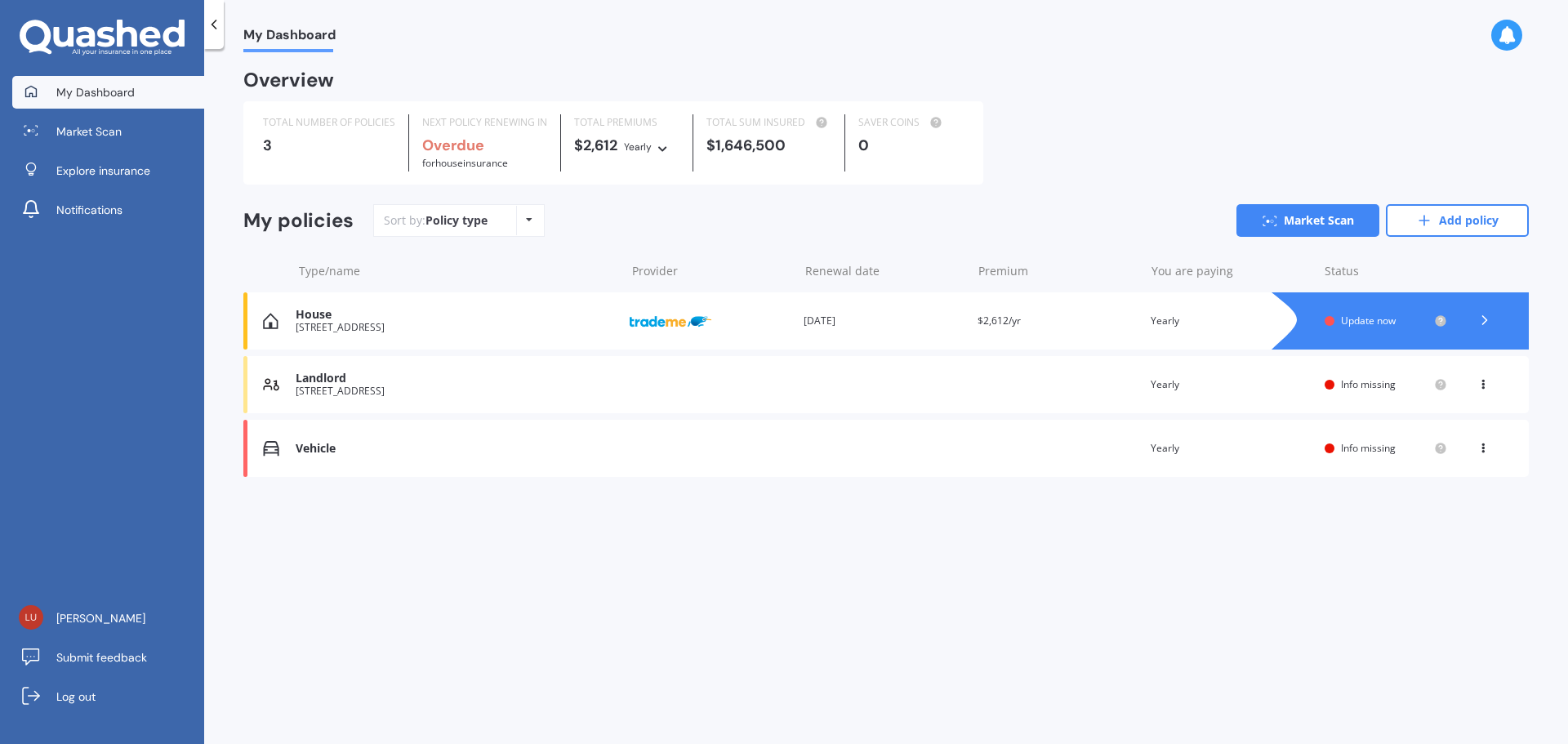
click at [1482, 319] on icon at bounding box center [1484, 319] width 16 height 16
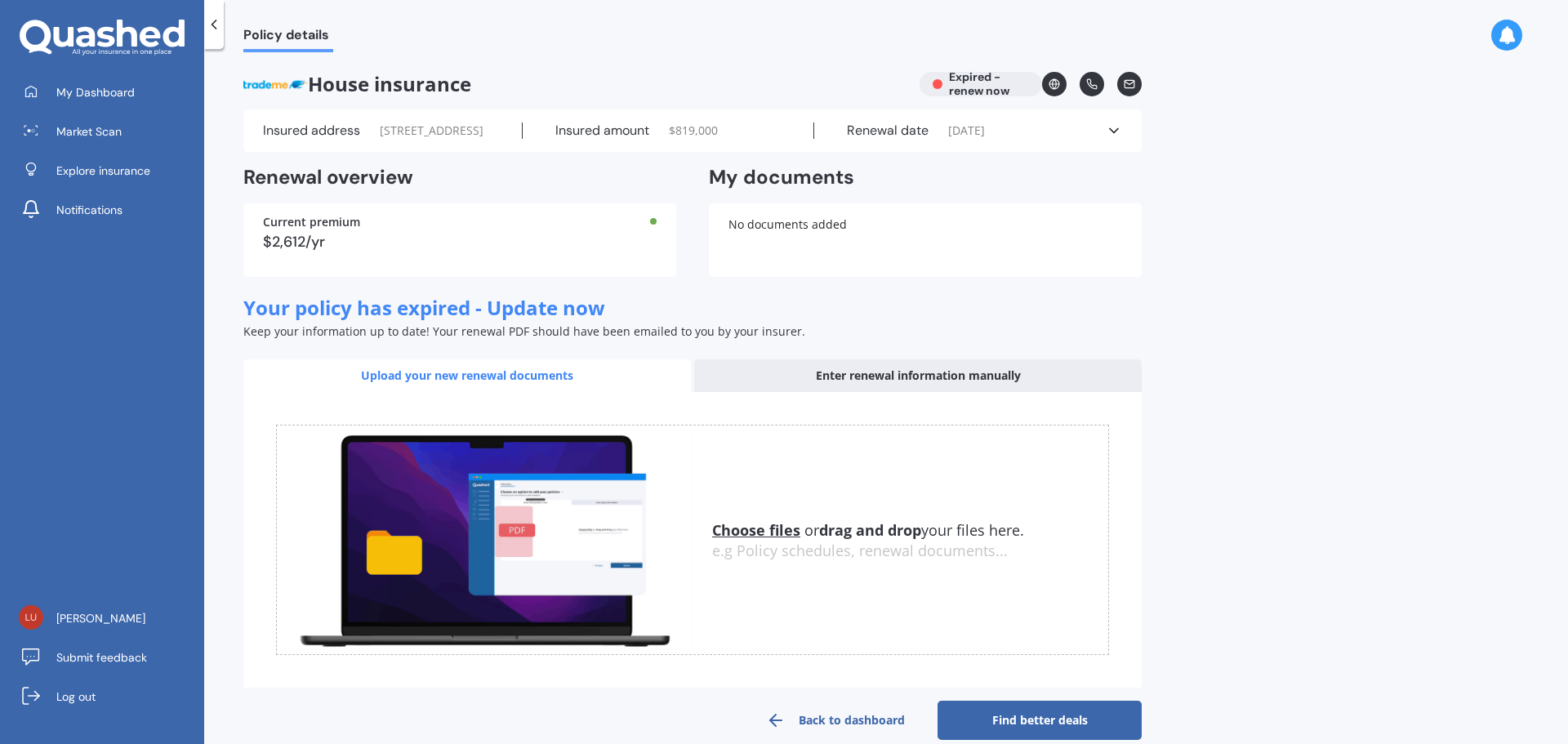
scroll to position [58, 0]
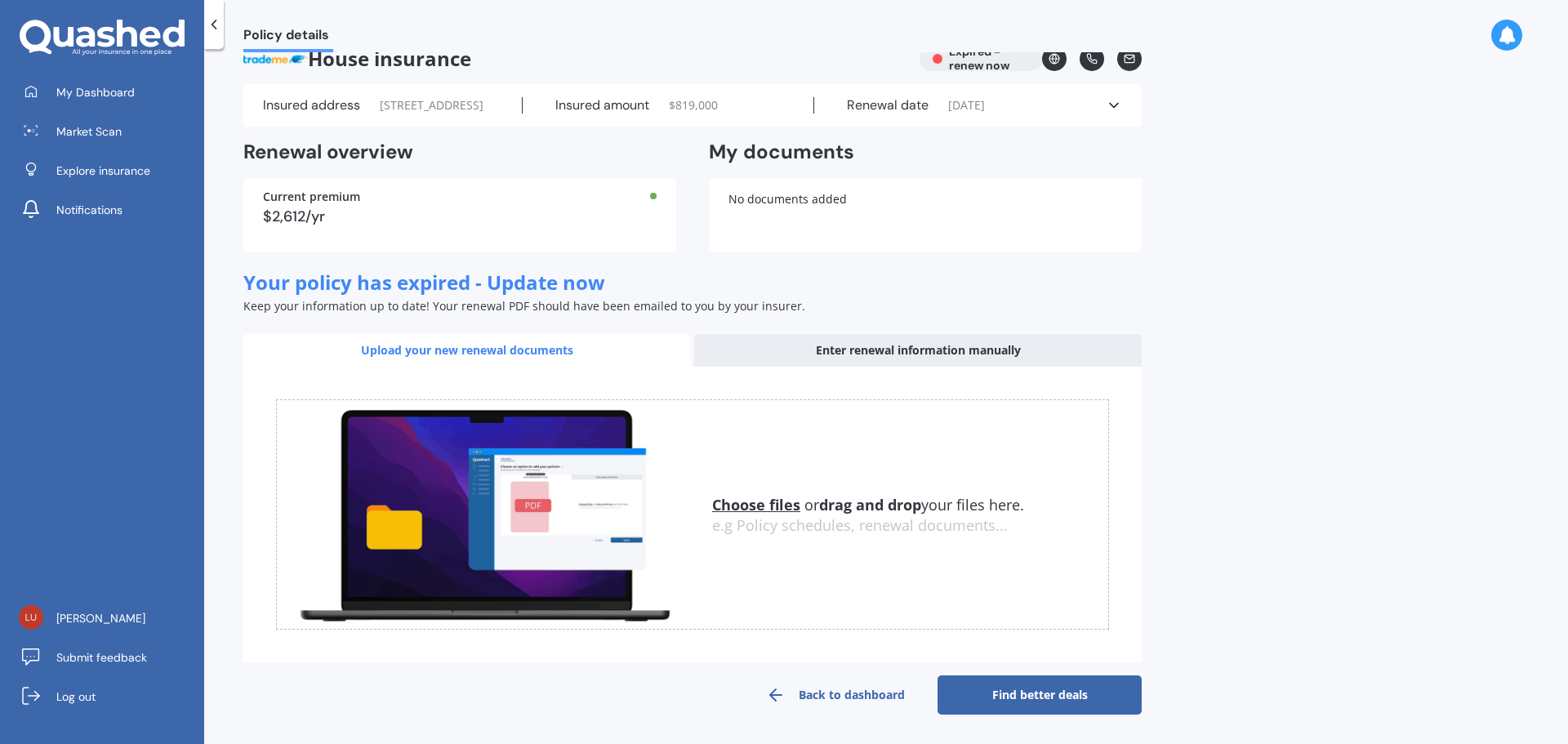
click at [1034, 698] on link "Find better deals" at bounding box center [1039, 696] width 204 height 40
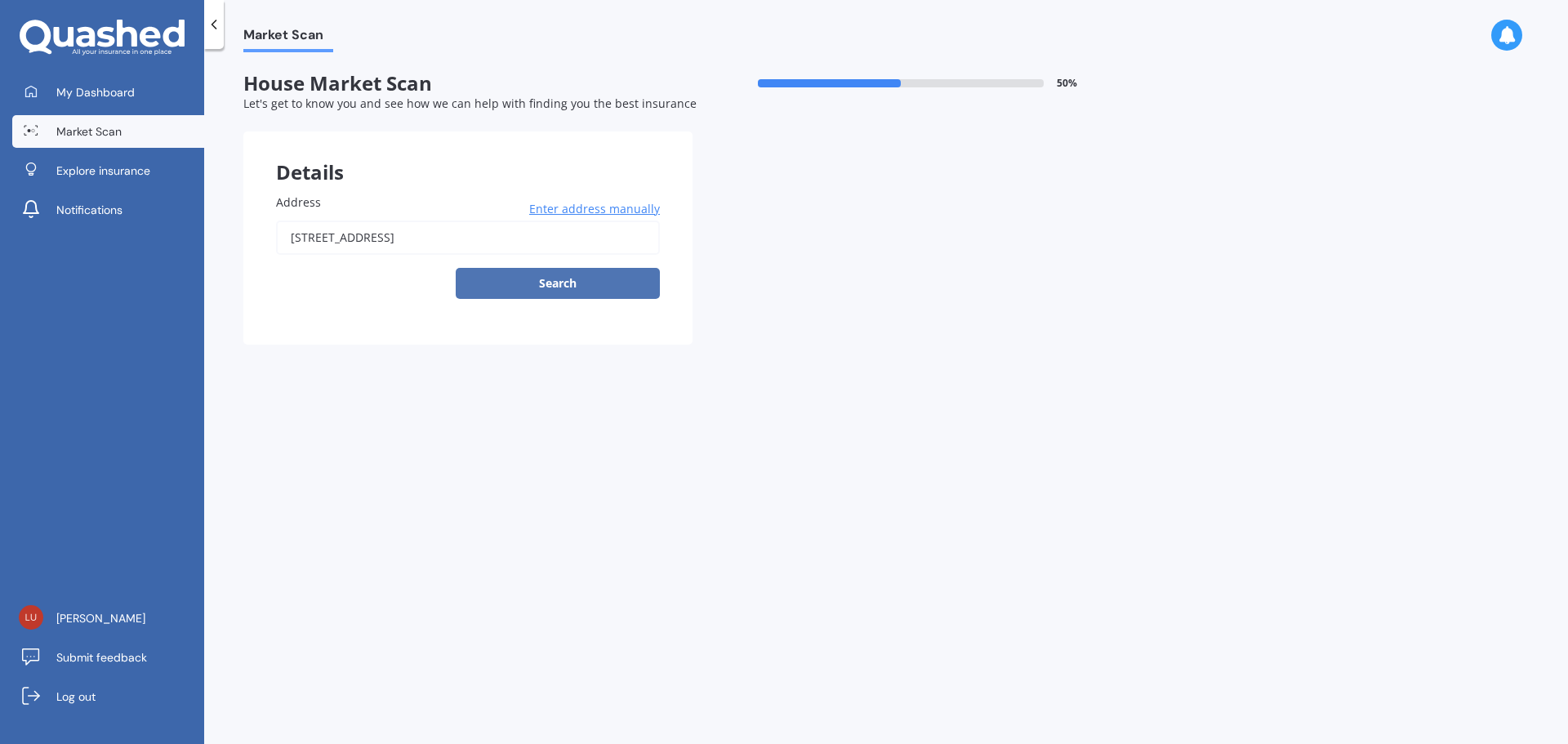
click at [552, 274] on button "Search" at bounding box center [557, 283] width 204 height 31
type input "42 Rangituhi Crescent, Takapūwāhia, Porirua 5022"
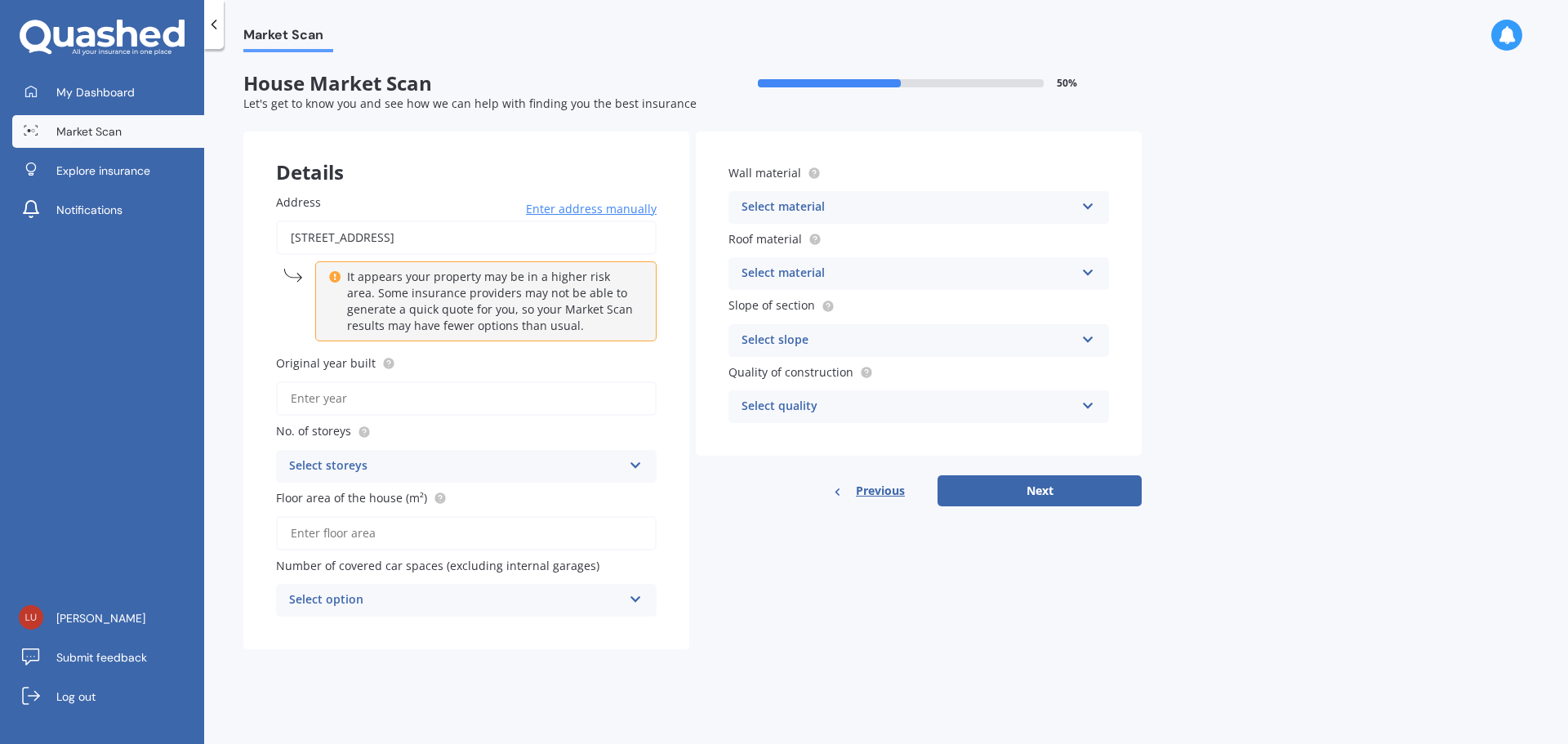
click at [342, 408] on input "Original year built" at bounding box center [466, 399] width 380 height 34
type input "1969"
click at [374, 468] on div "Select storeys" at bounding box center [455, 466] width 333 height 20
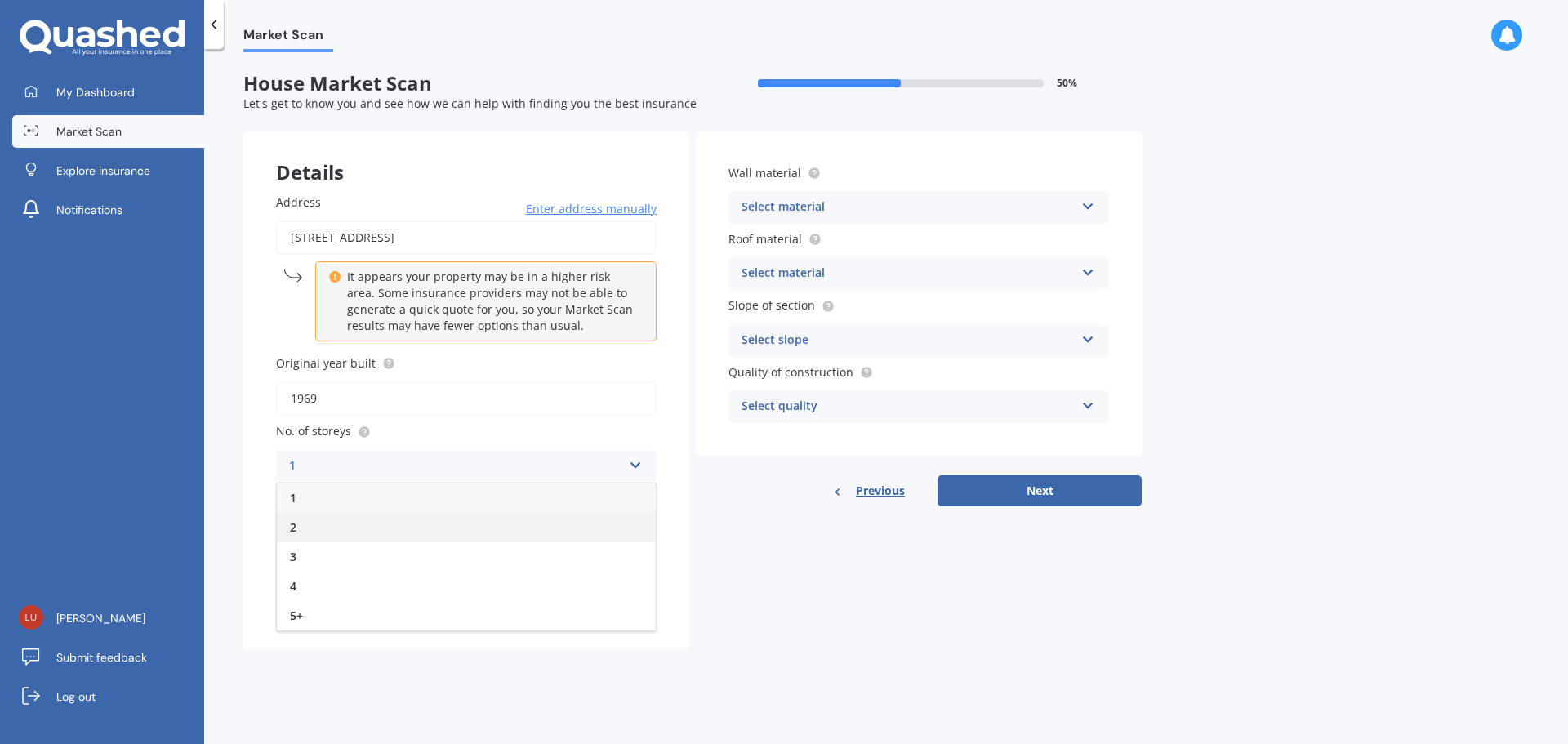
click at [354, 523] on div "2" at bounding box center [466, 528] width 379 height 29
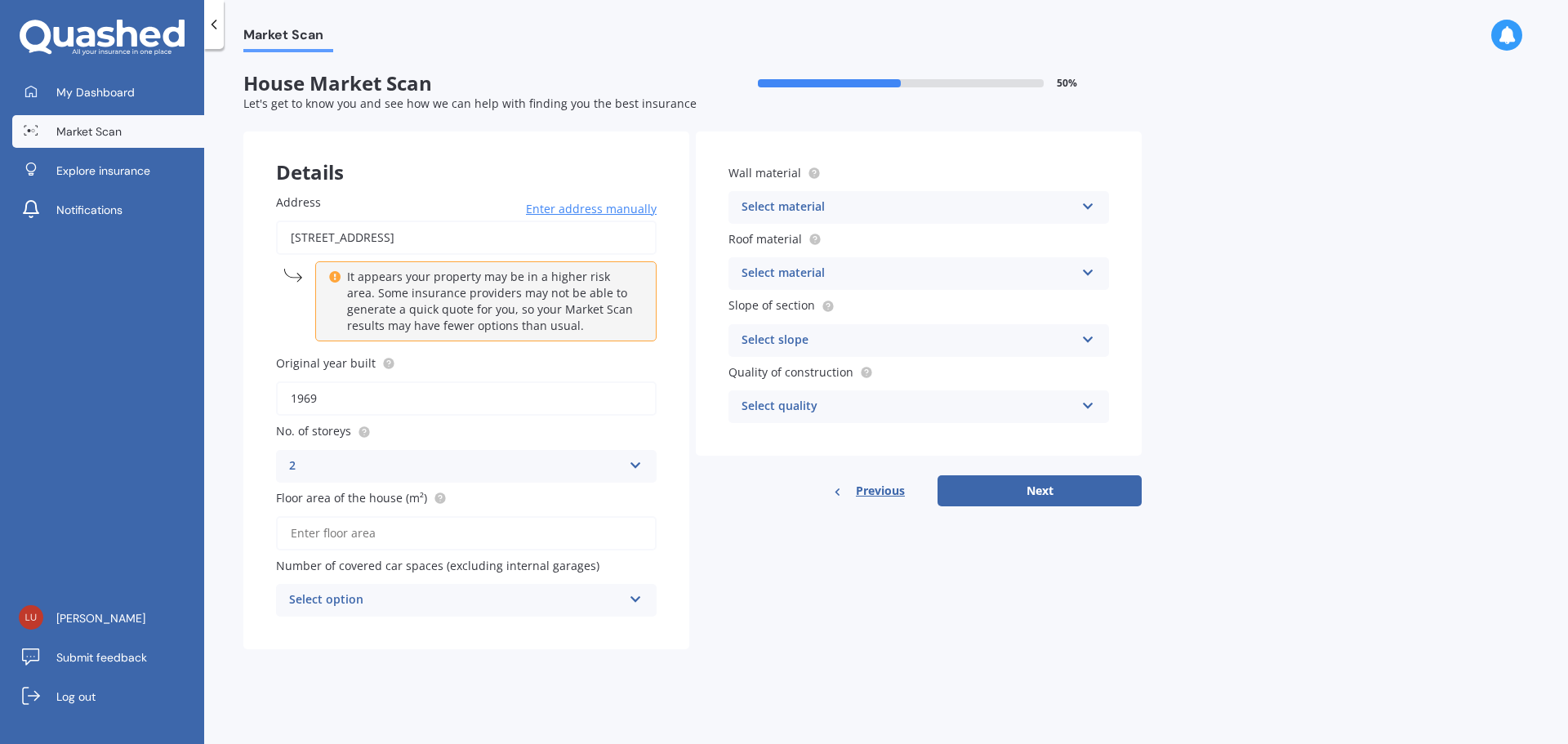
click at [392, 538] on input "Floor area of the house (m²)" at bounding box center [466, 534] width 380 height 34
type input "232"
click at [476, 589] on div "Select option 0 1 2 3 4 5+" at bounding box center [466, 600] width 380 height 33
click at [547, 631] on div "Address 42 Rangituhi Crescent, Takapūwāhia, Porirua 5022 Enter address manually…" at bounding box center [466, 405] width 446 height 488
click at [853, 215] on div "Select material" at bounding box center [907, 208] width 333 height 20
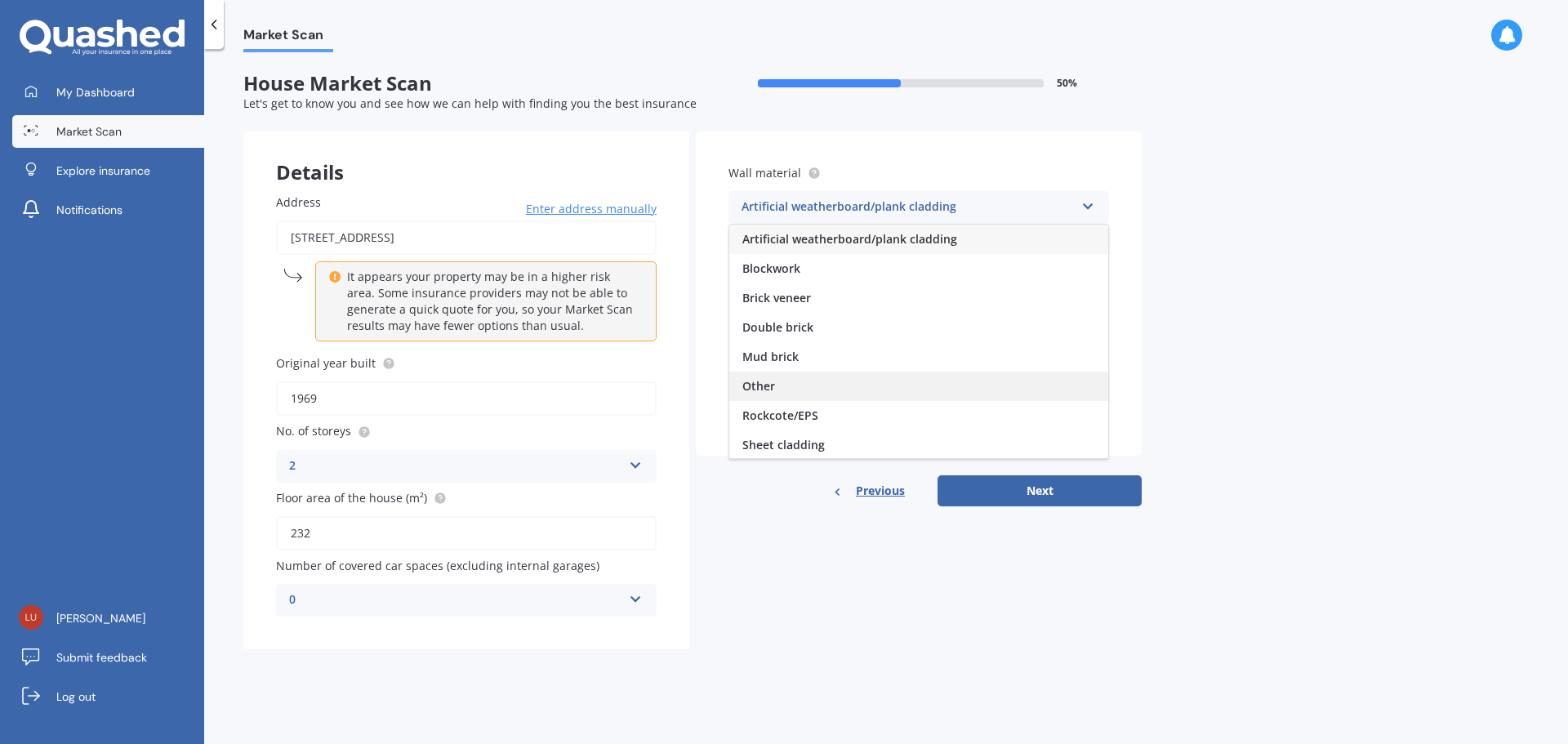
scroll to position [149, 0]
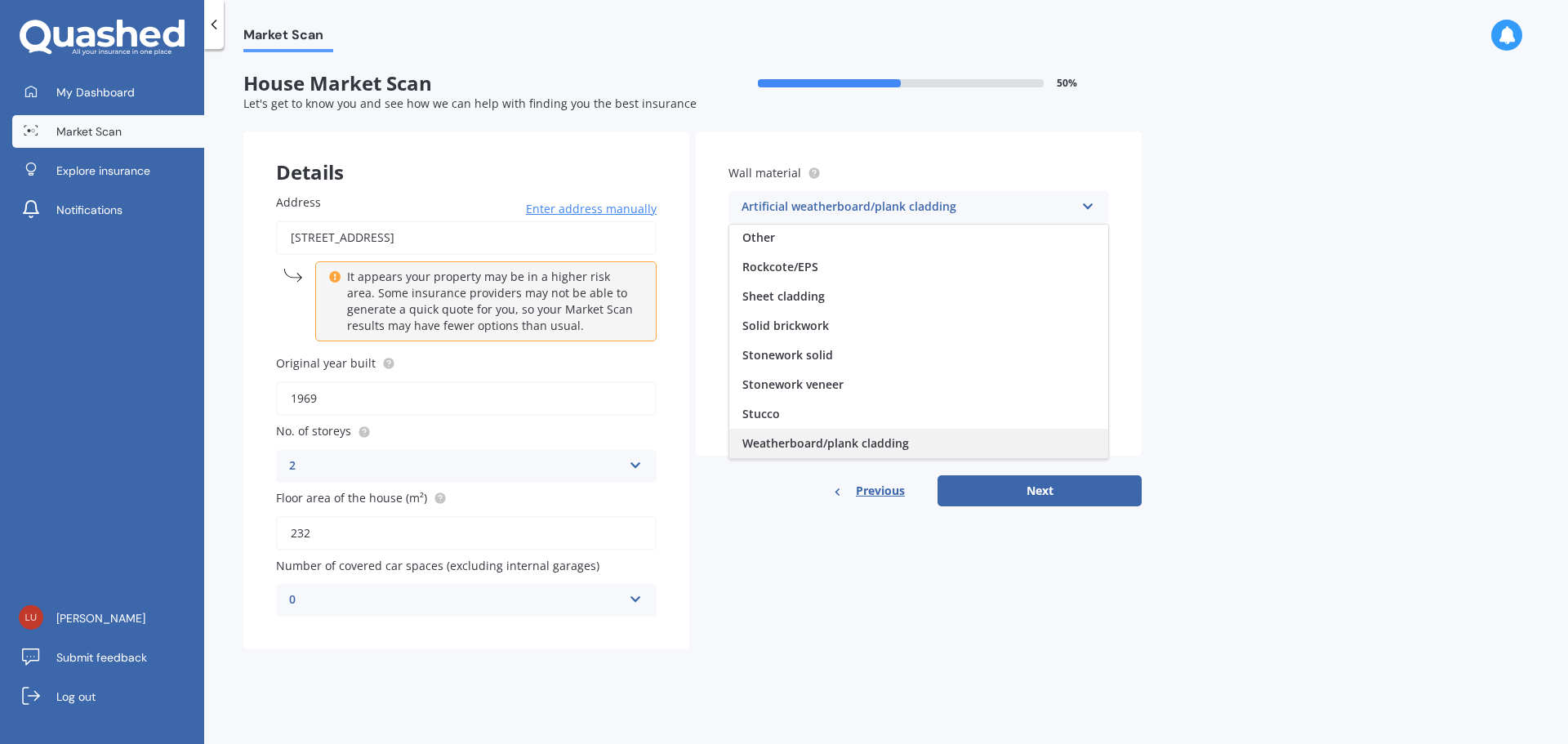
click at [796, 441] on span "Weatherboard/plank cladding" at bounding box center [825, 443] width 167 height 16
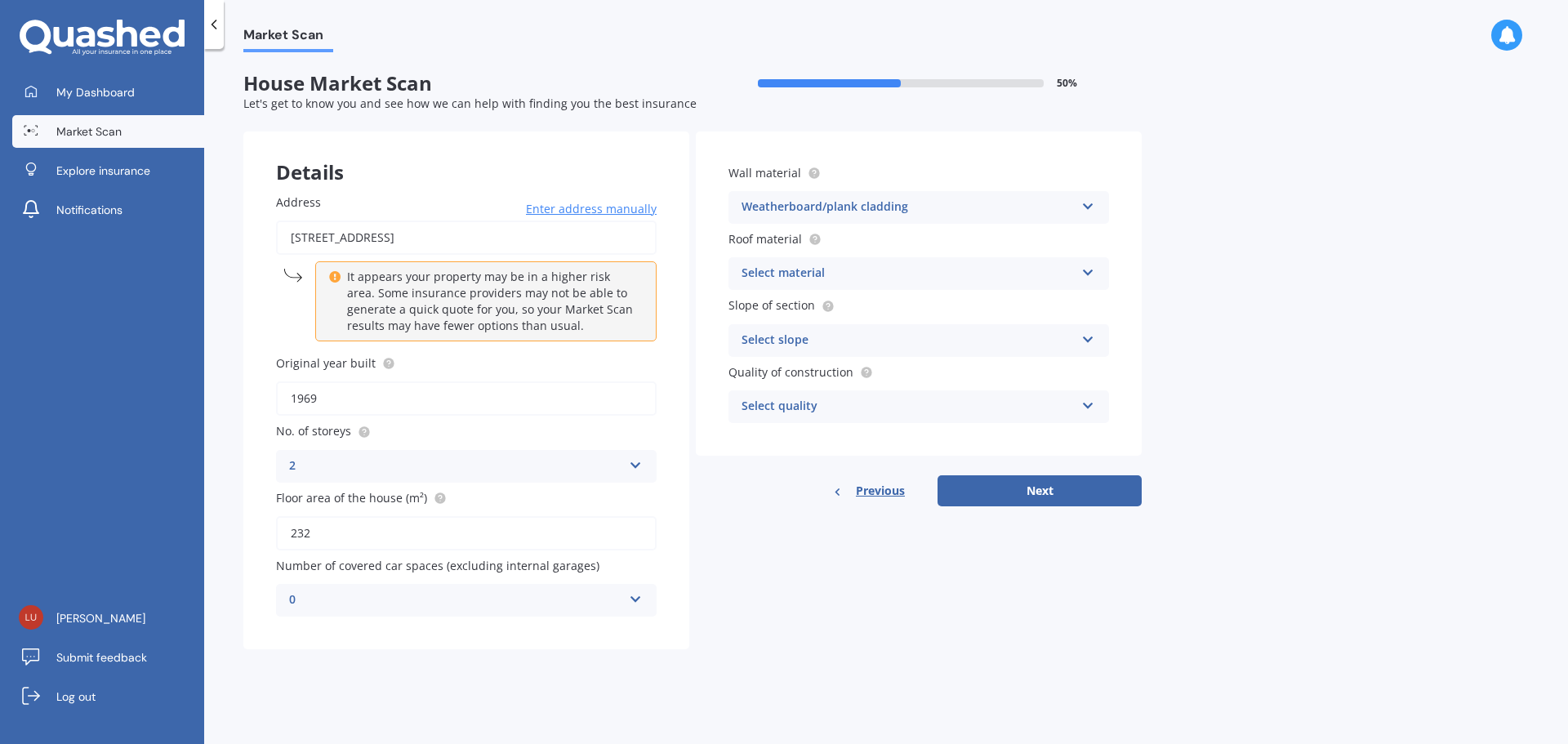
click at [903, 271] on div "Select material" at bounding box center [907, 273] width 333 height 20
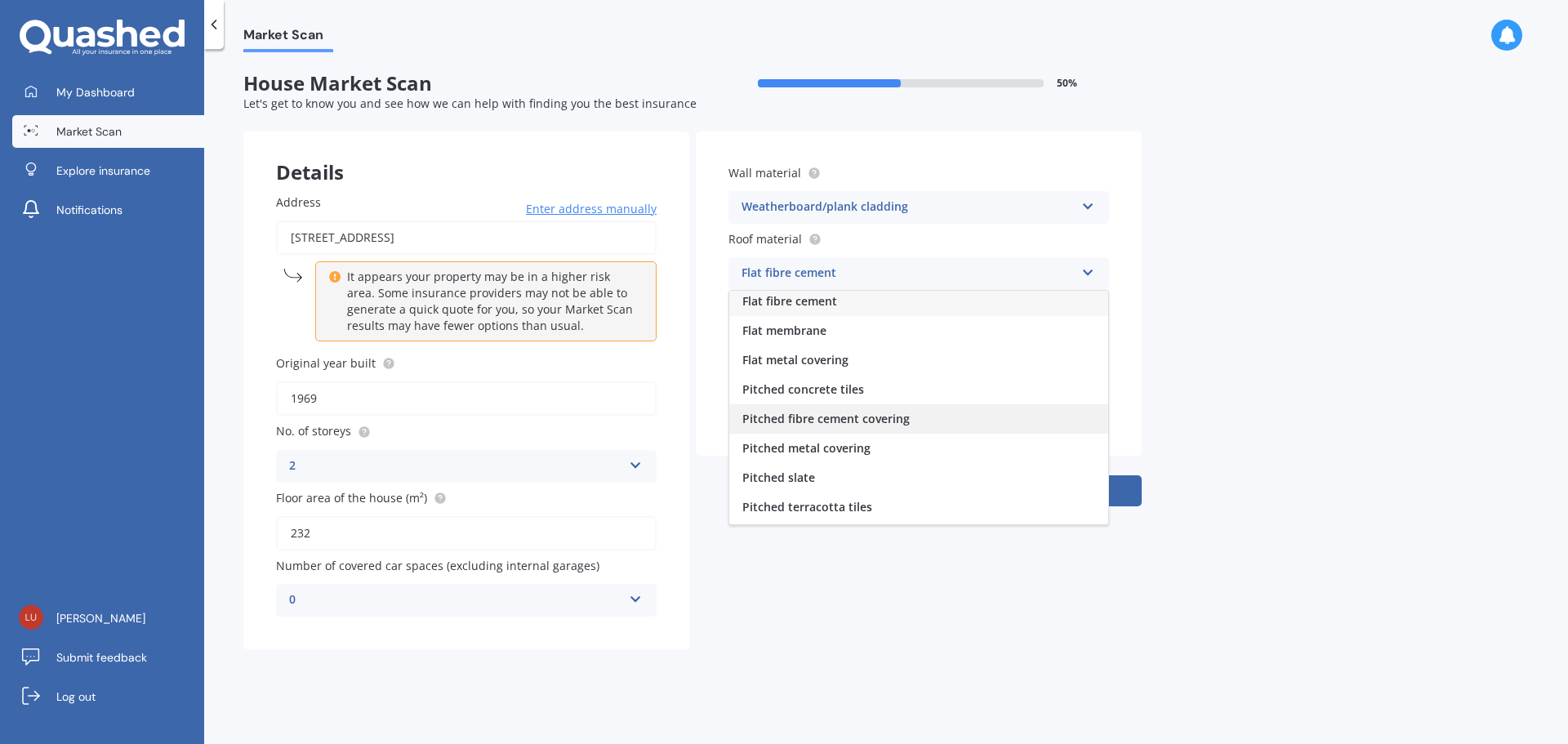
scroll to position [0, 0]
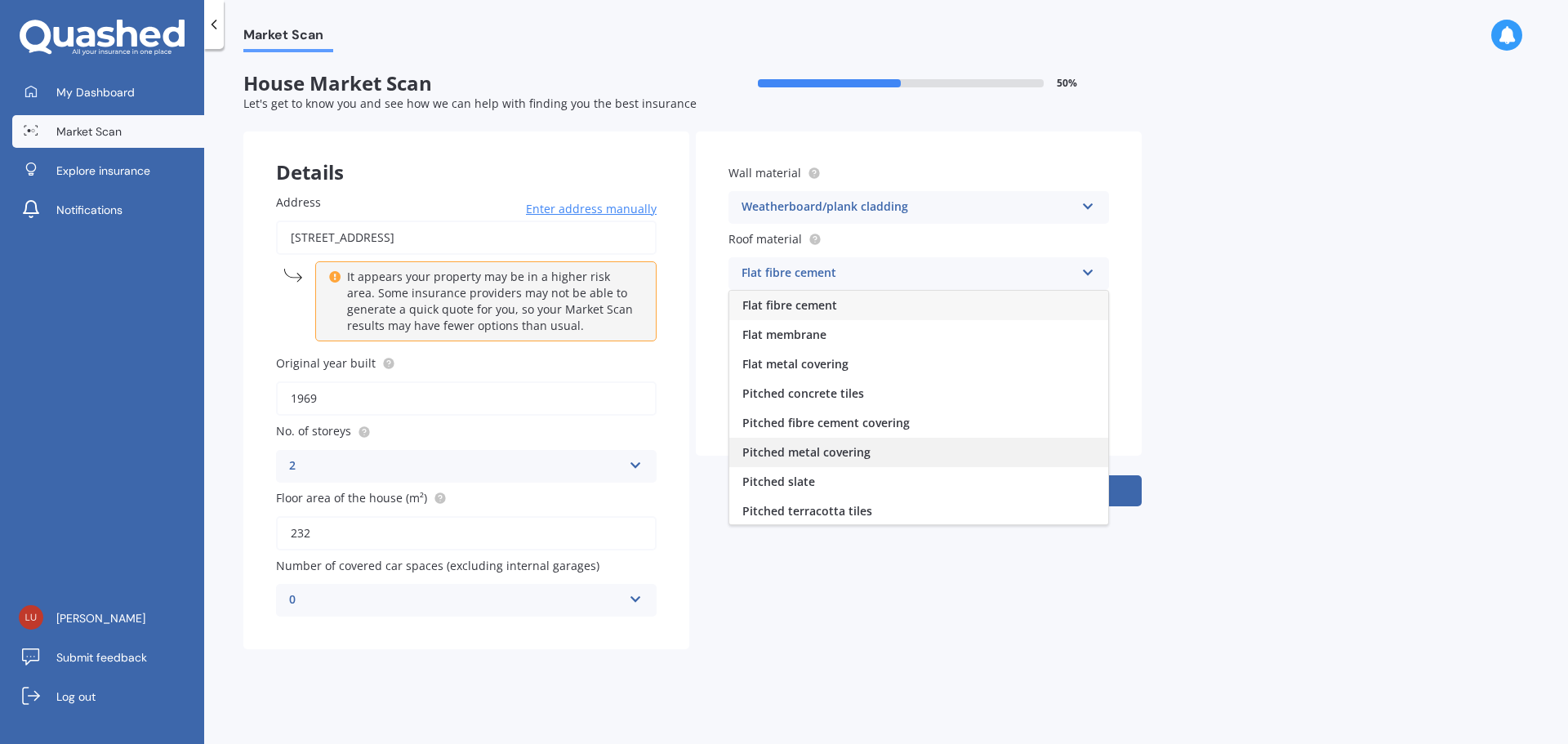
click at [888, 454] on div "Pitched metal covering" at bounding box center [918, 453] width 379 height 29
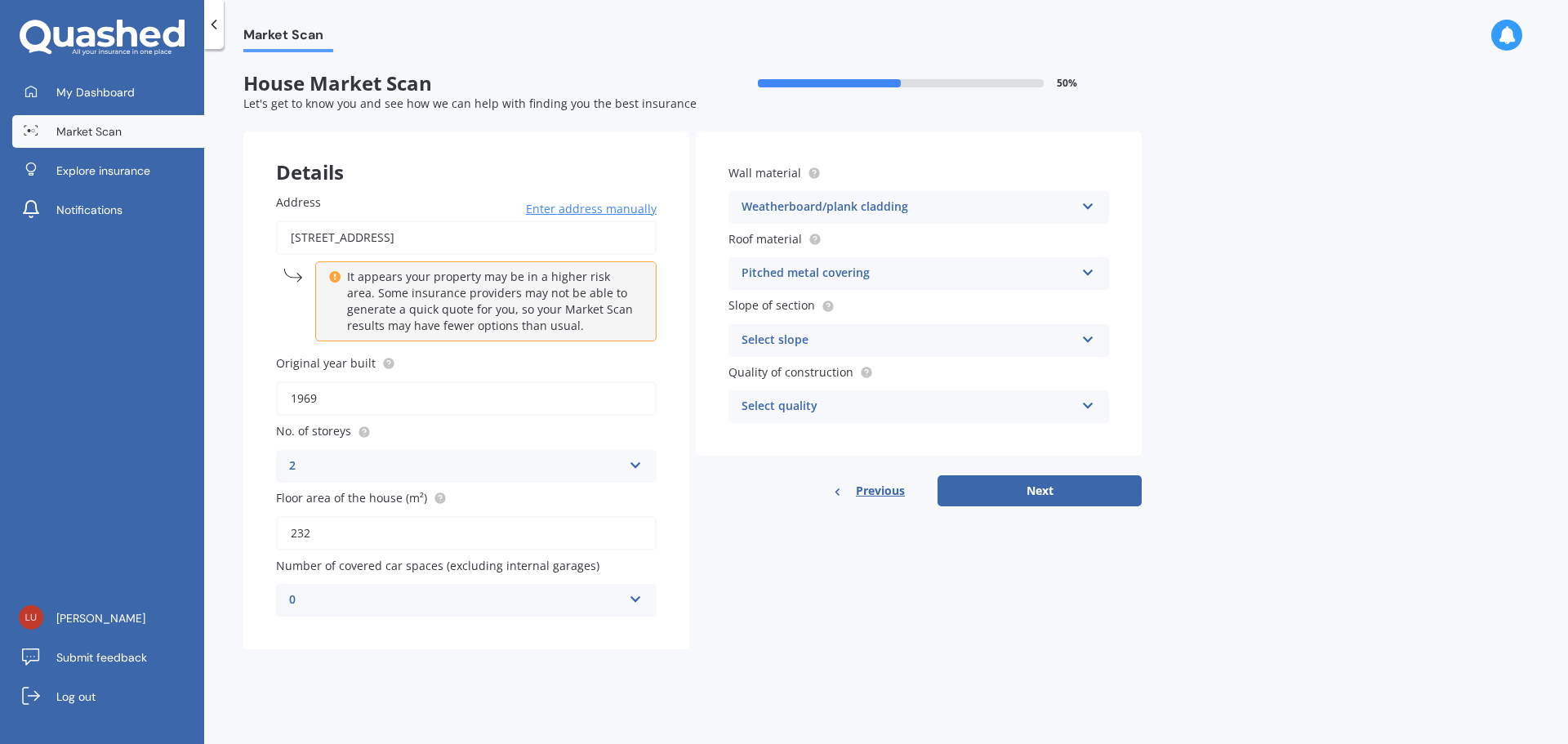
click at [902, 347] on div "Select slope" at bounding box center [907, 340] width 333 height 20
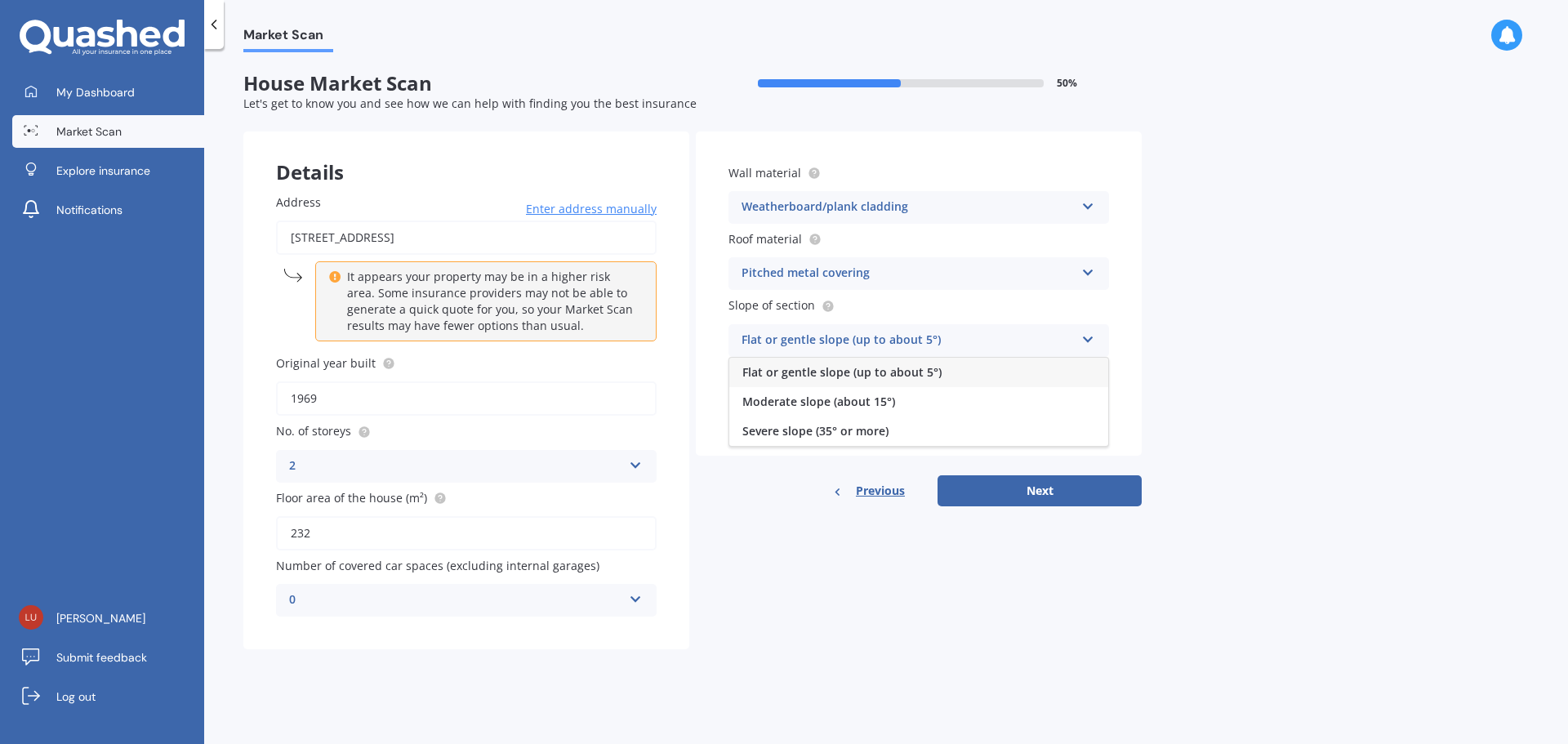
click at [902, 372] on span "Flat or gentle slope (up to about 5°)" at bounding box center [841, 372] width 199 height 16
click at [862, 412] on div "Select quality" at bounding box center [907, 406] width 333 height 20
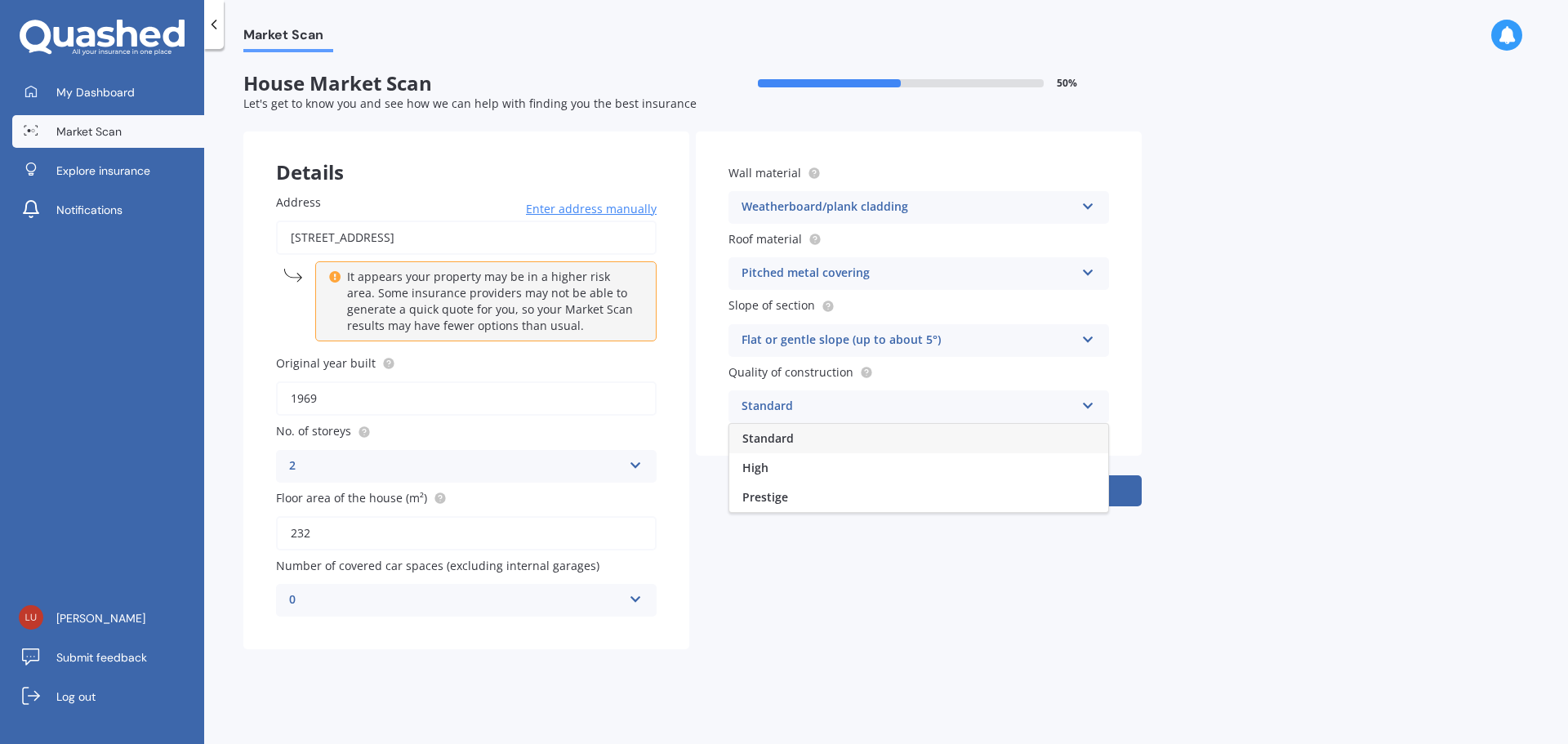
click at [847, 452] on div "Standard" at bounding box center [918, 438] width 379 height 29
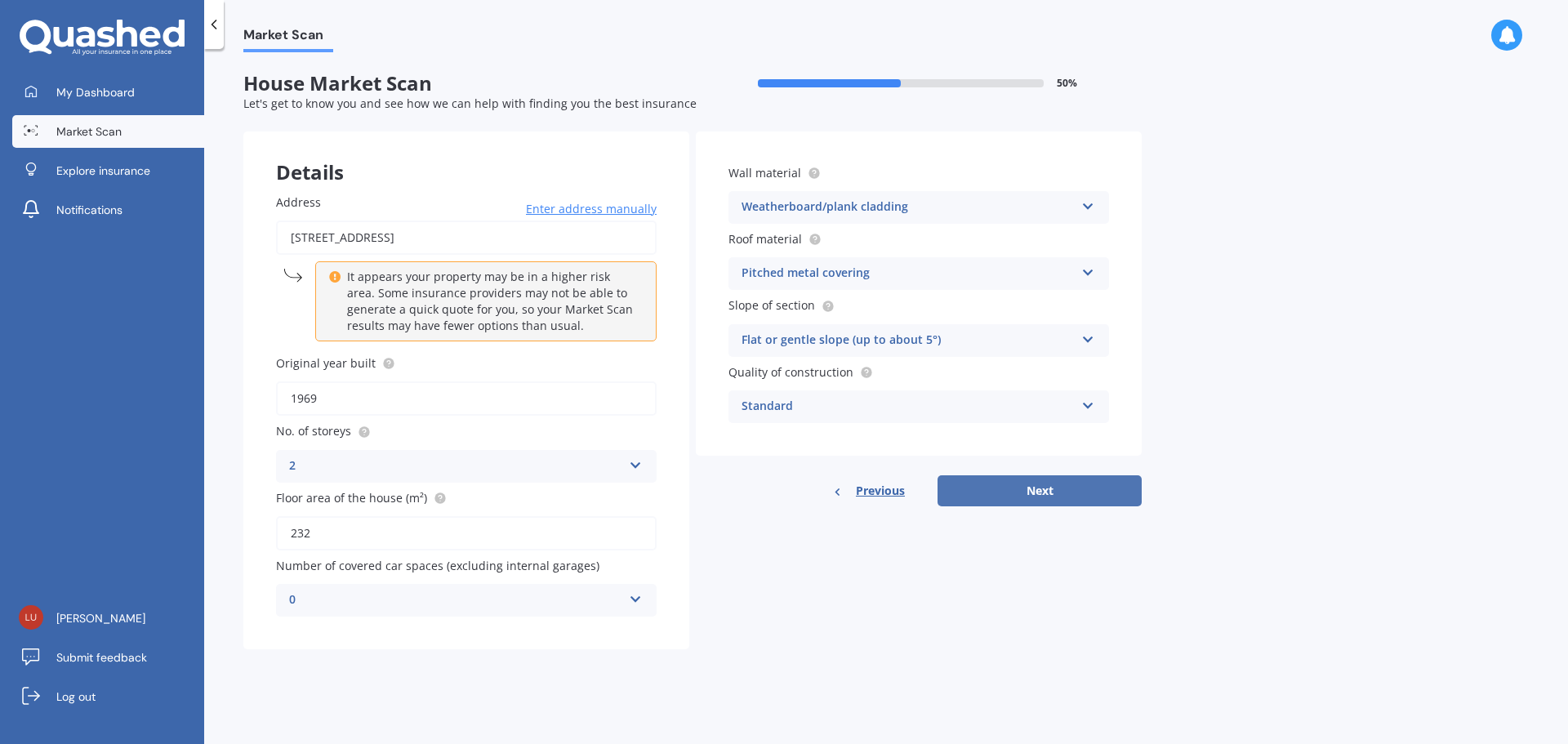
click at [1015, 490] on button "Next" at bounding box center [1039, 491] width 204 height 31
select select "23"
select select "08"
select select "1991"
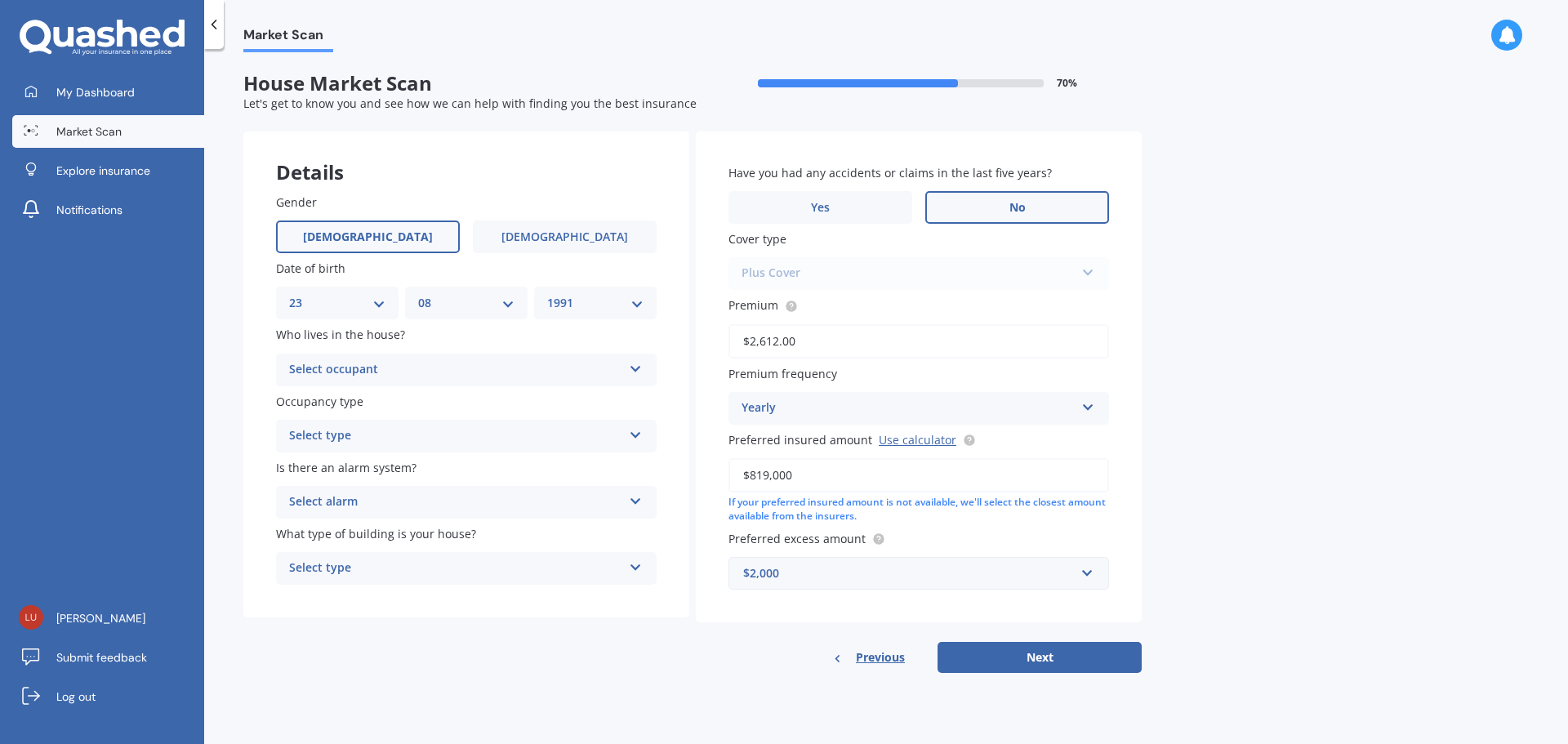
click at [998, 200] on label "No" at bounding box center [1016, 208] width 183 height 33
click at [0, 0] on input "No" at bounding box center [0, 0] width 0 height 0
click at [528, 356] on div "Select occupant Owner Owner + Boarder" at bounding box center [466, 370] width 380 height 33
click at [213, 416] on div "Market Scan House Market Scan 70 % Let's get to know you and see how we can hel…" at bounding box center [886, 400] width 1363 height 695
click at [326, 420] on div "Select type Permanent Holiday (without tenancy)" at bounding box center [466, 437] width 380 height 33
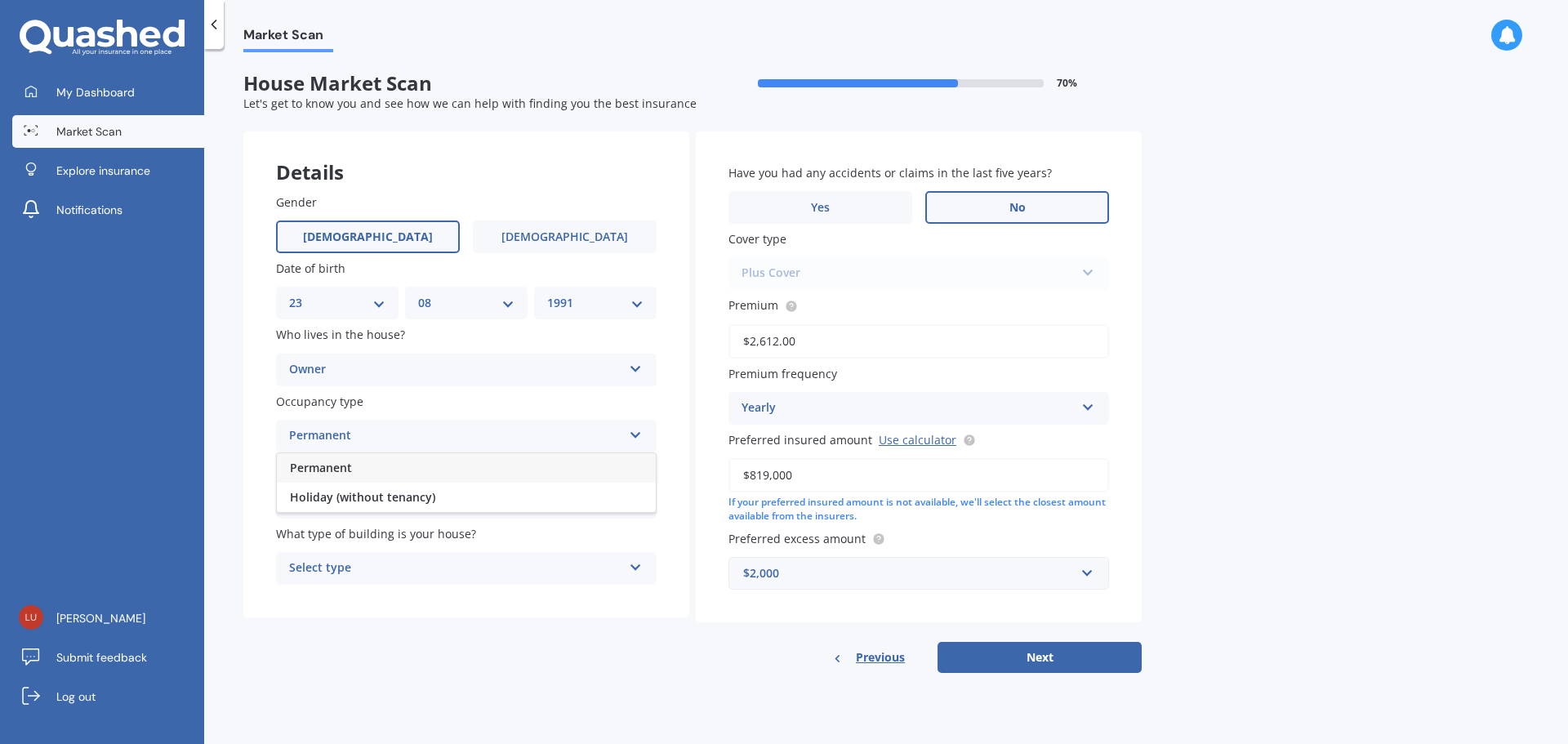
click at [324, 466] on span "Permanent" at bounding box center [321, 468] width 62 height 16
click at [378, 381] on div "Owner Owner Owner + Boarder" at bounding box center [466, 370] width 380 height 33
click at [369, 487] on div "Select alarm Yes, monitored Yes, not monitored No" at bounding box center [466, 503] width 380 height 33
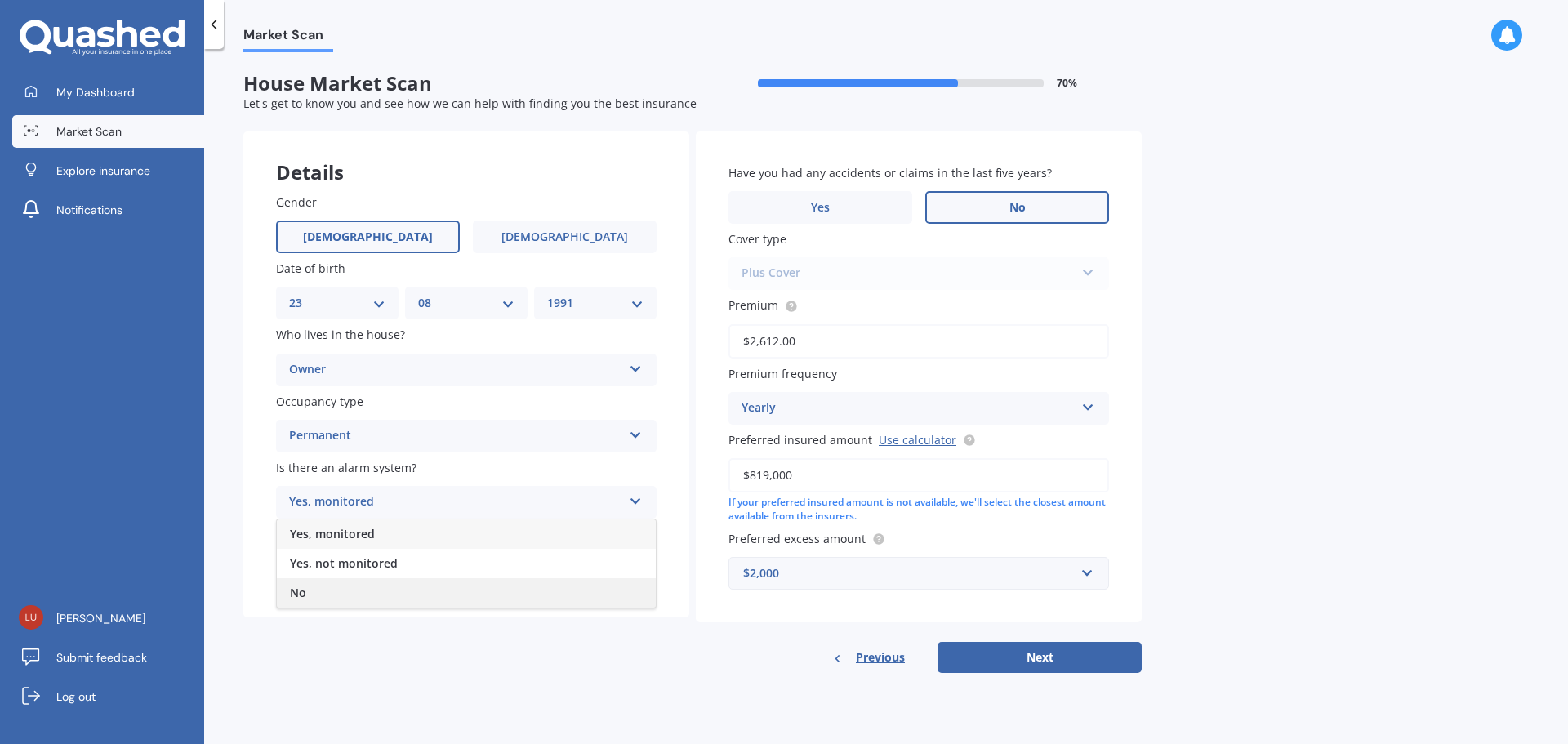
click at [365, 584] on div "No" at bounding box center [466, 593] width 379 height 29
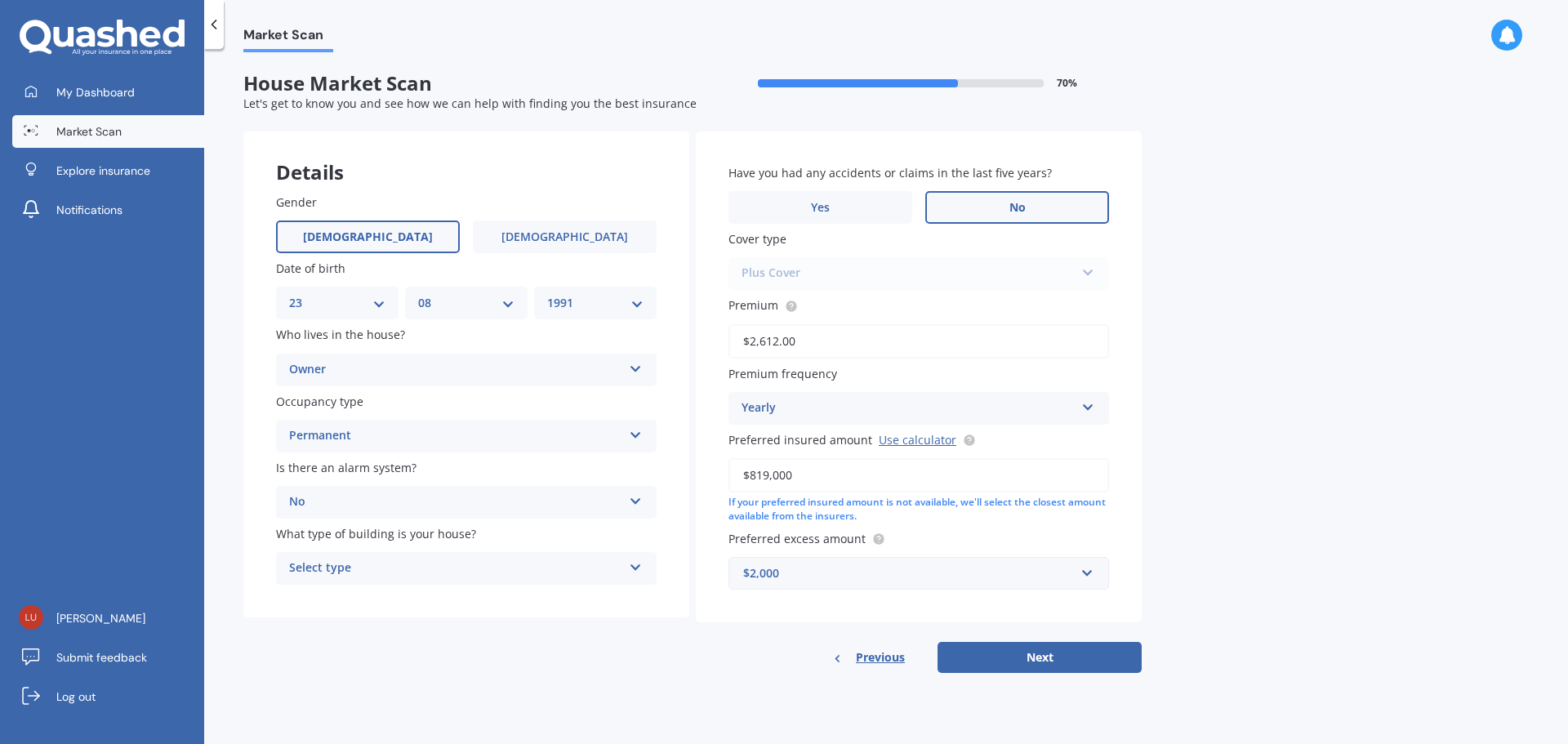
click at [379, 572] on div "Select type" at bounding box center [455, 568] width 333 height 20
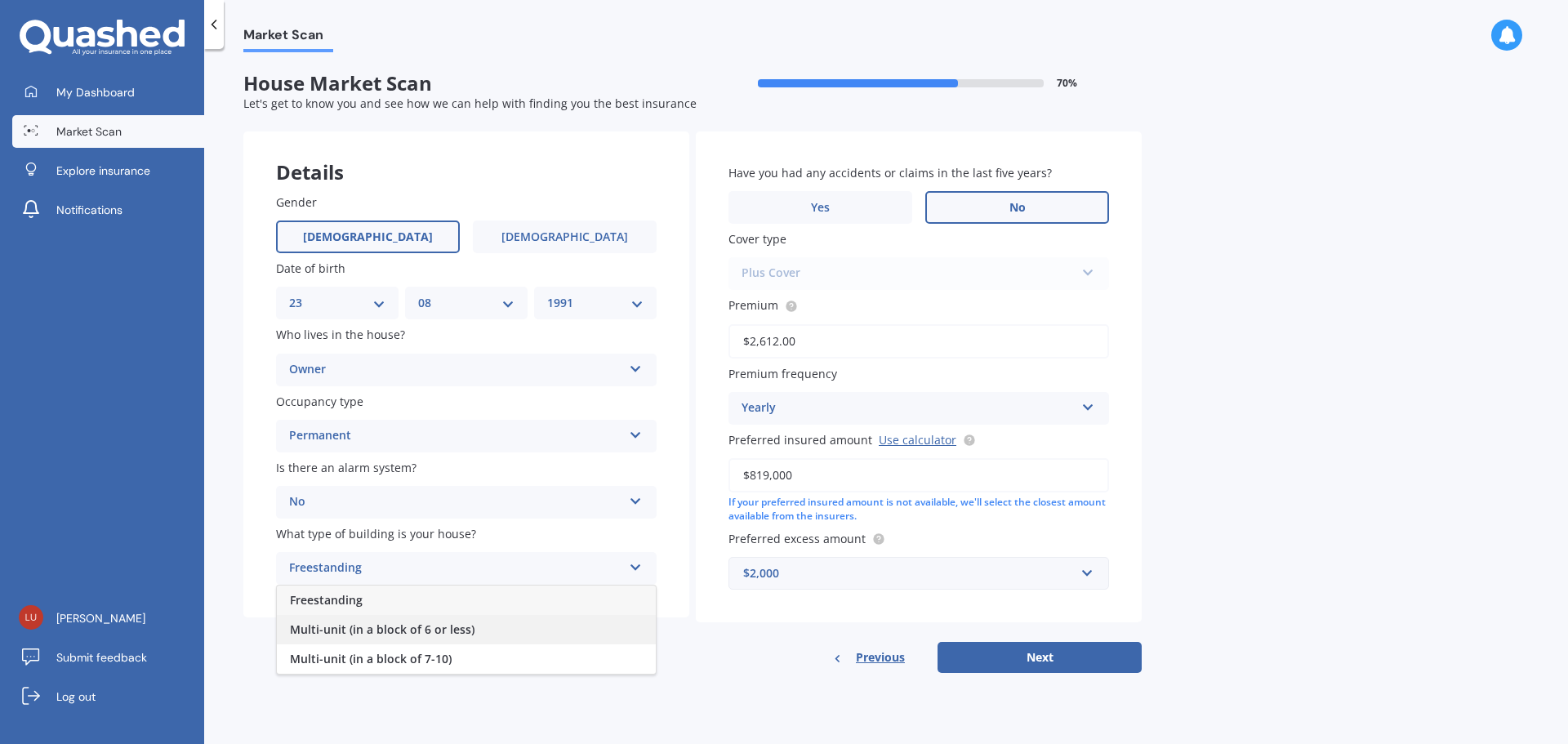
click at [377, 623] on span "Multi-unit (in a block of 6 or less)" at bounding box center [382, 629] width 184 height 16
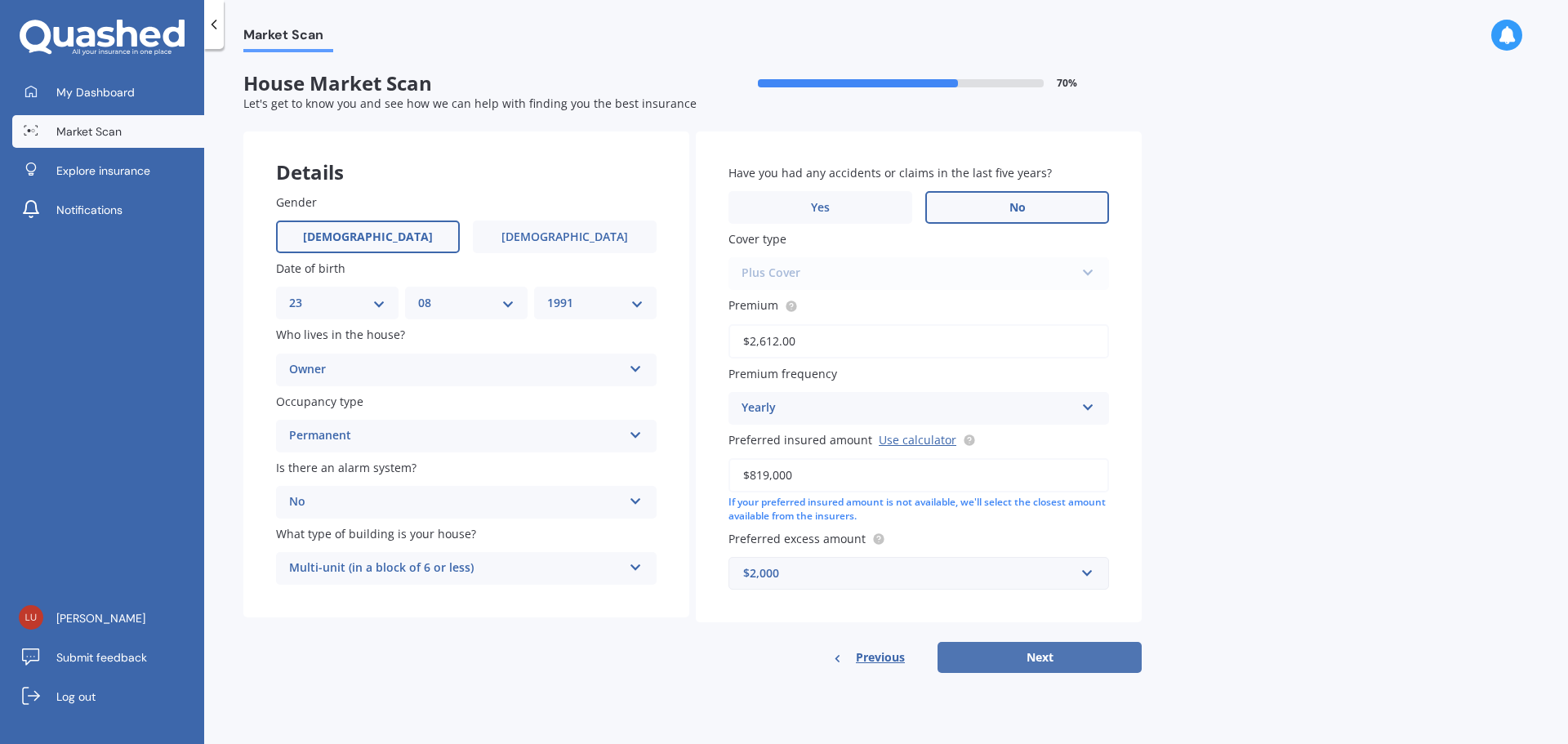
click at [995, 647] on button "Next" at bounding box center [1039, 658] width 204 height 31
select select "23"
select select "08"
select select "1991"
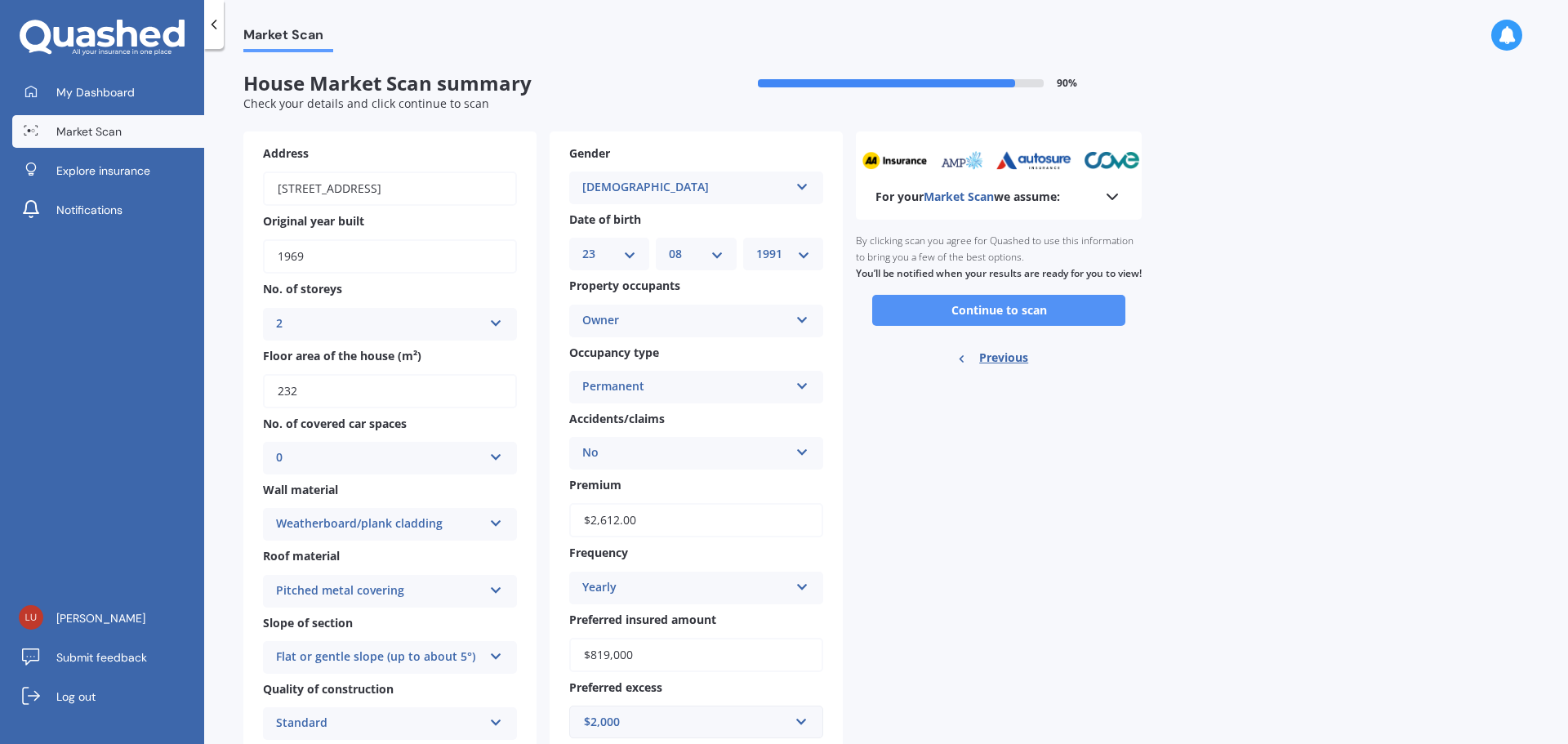
drag, startPoint x: 922, startPoint y: 343, endPoint x: 916, endPoint y: 325, distance: 19.0
click at [916, 325] on div "Ready to go By clicking scan you agree for Quashed to use this information to b…" at bounding box center [998, 301] width 286 height 164
click at [916, 325] on button "Continue to scan" at bounding box center [998, 310] width 253 height 31
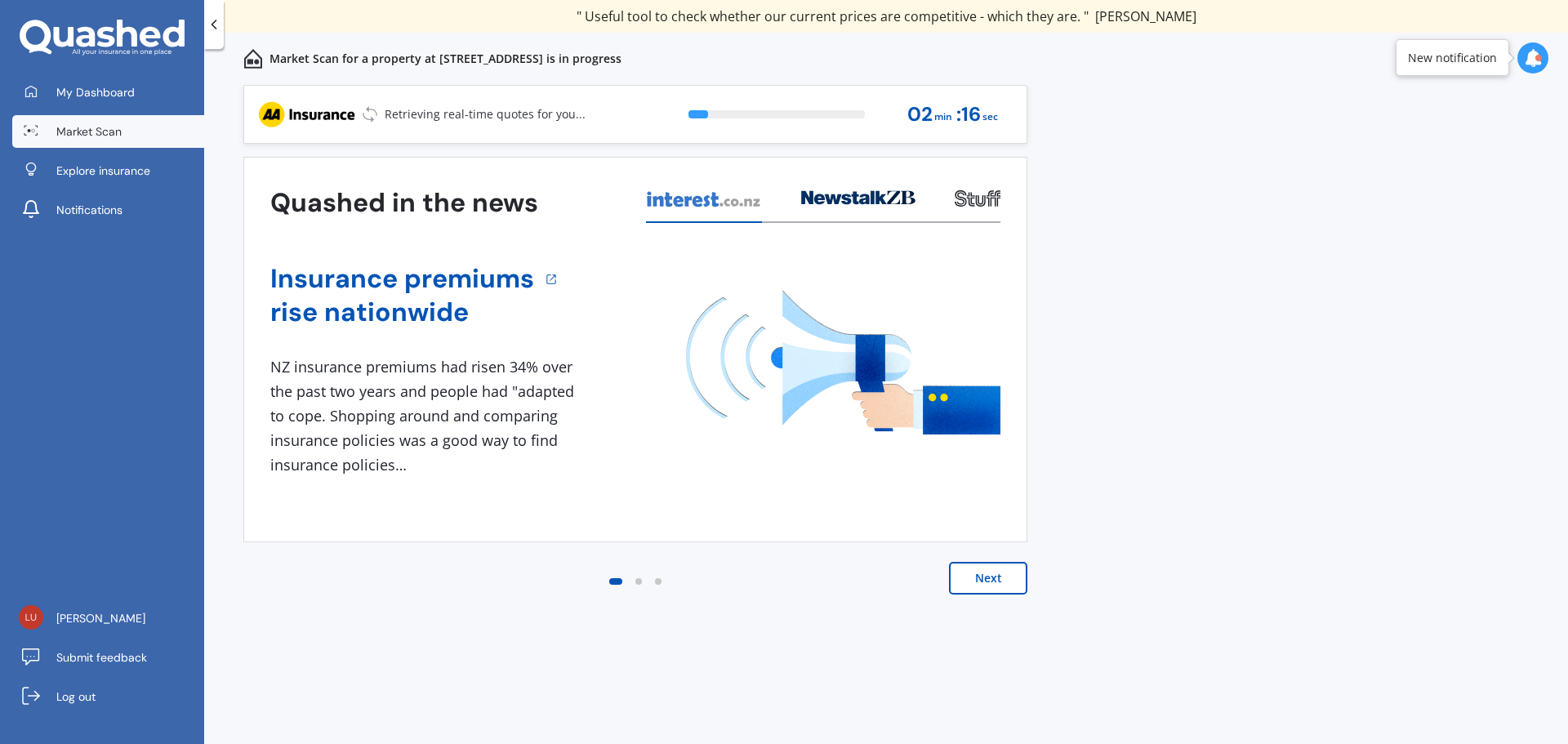
click at [1003, 570] on button "Next" at bounding box center [987, 579] width 78 height 33
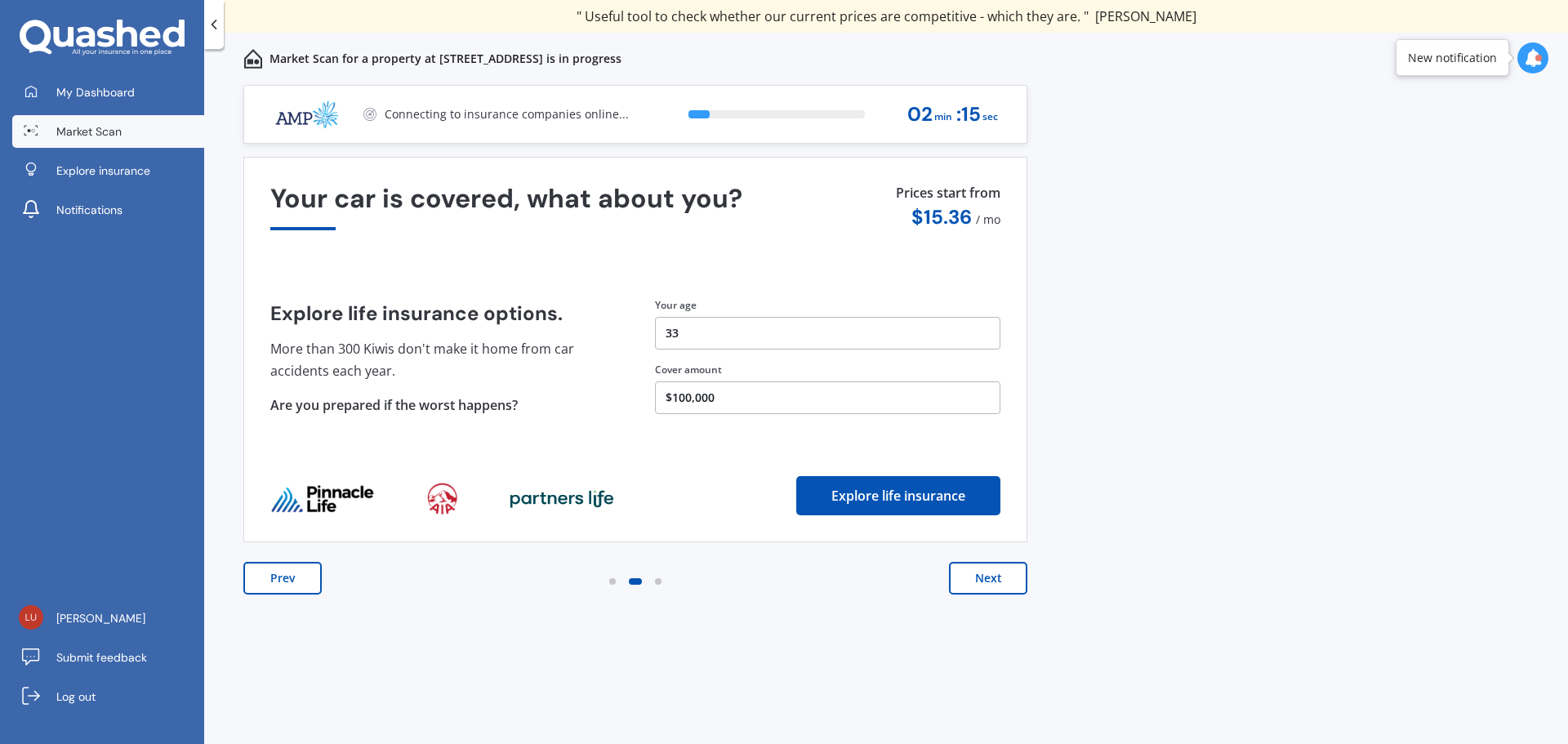
click at [1003, 570] on button "Next" at bounding box center [987, 579] width 78 height 33
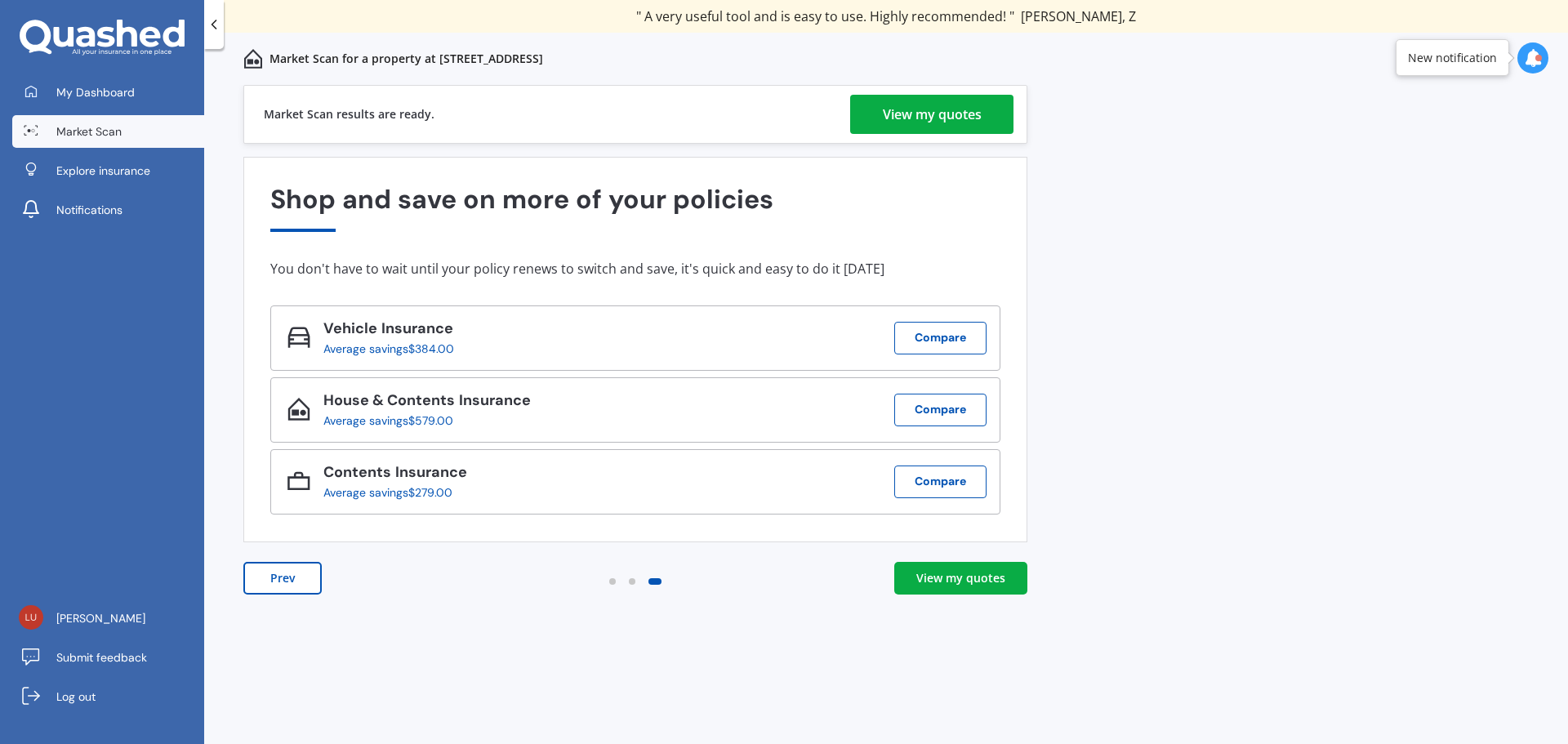
click at [875, 114] on link "View my quotes" at bounding box center [932, 115] width 164 height 40
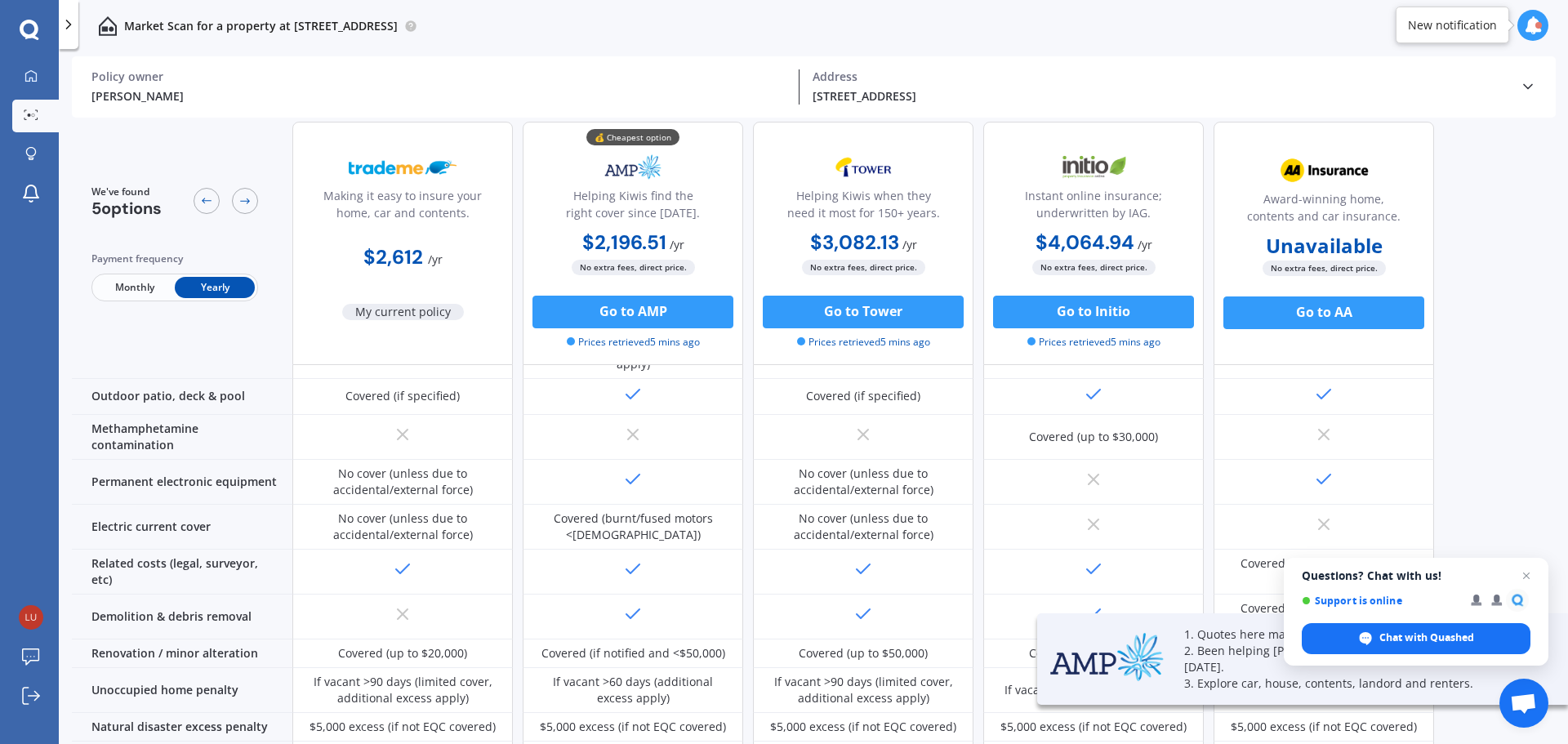
scroll to position [489, 0]
